Goal: Task Accomplishment & Management: Use online tool/utility

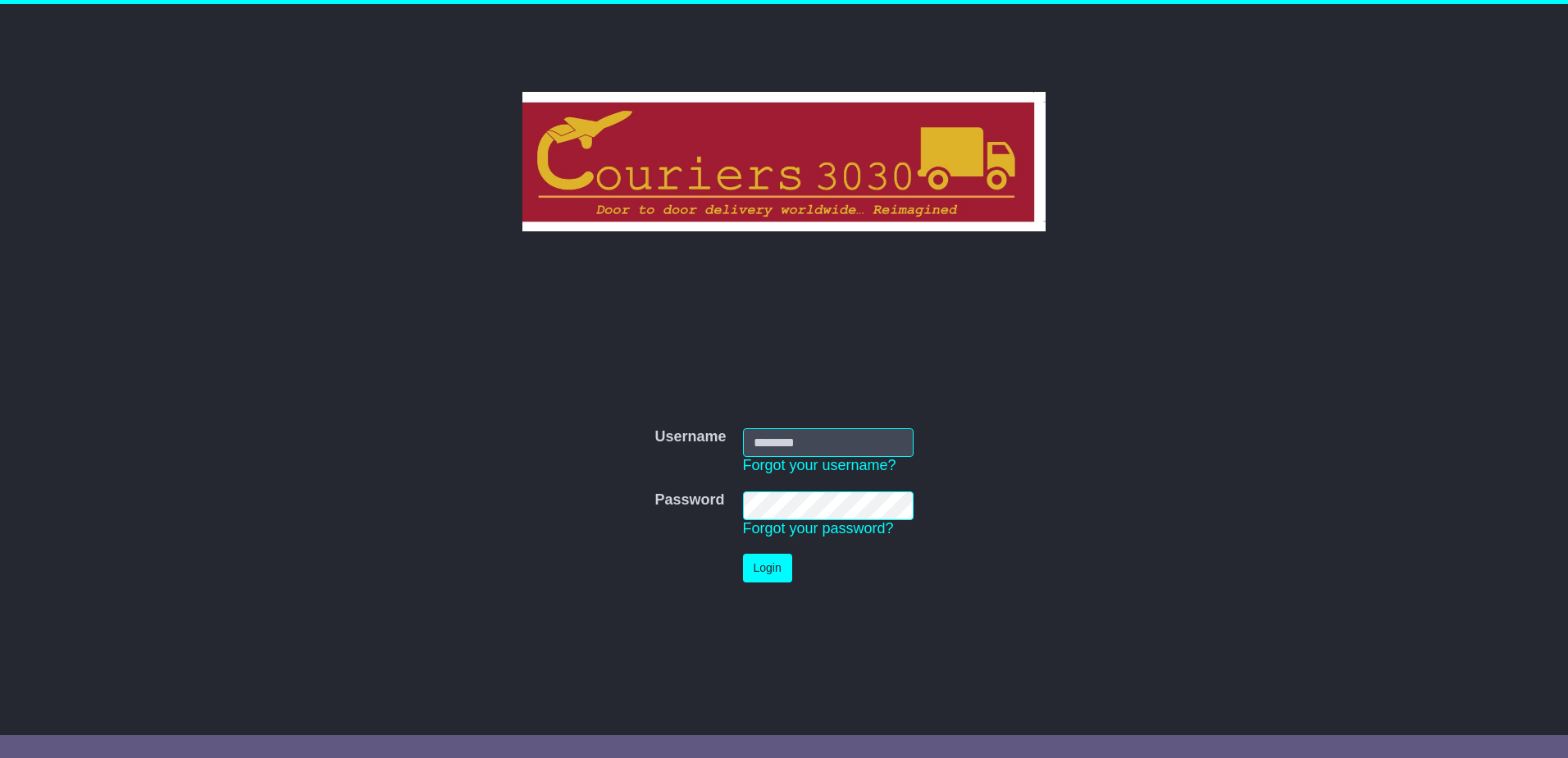
type input "********"
click at [764, 565] on button "Login" at bounding box center [767, 568] width 49 height 29
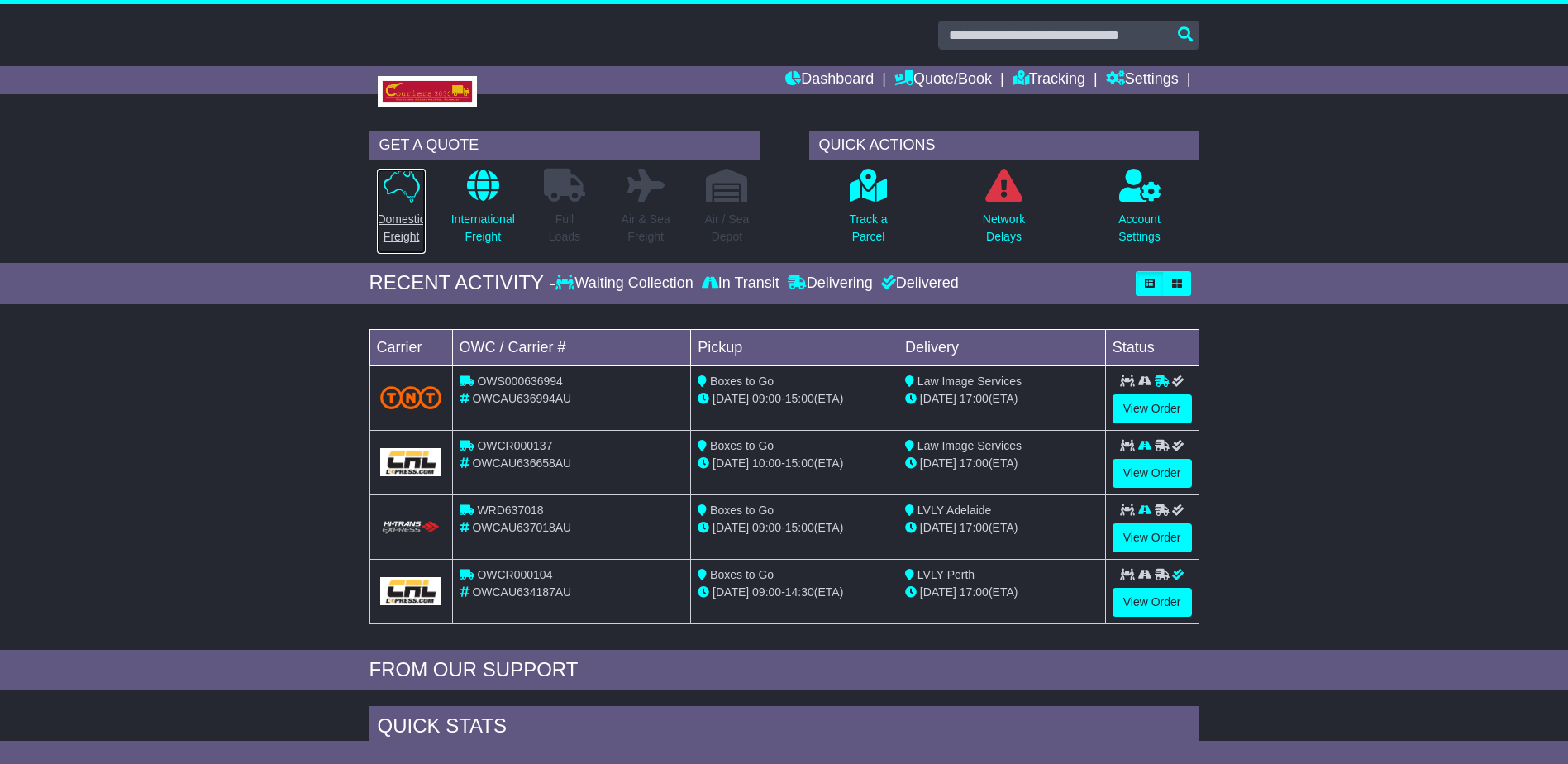
click at [403, 213] on p "Domestic Freight" at bounding box center [400, 228] width 48 height 35
